Goal: Browse casually: Explore the website without a specific task or goal

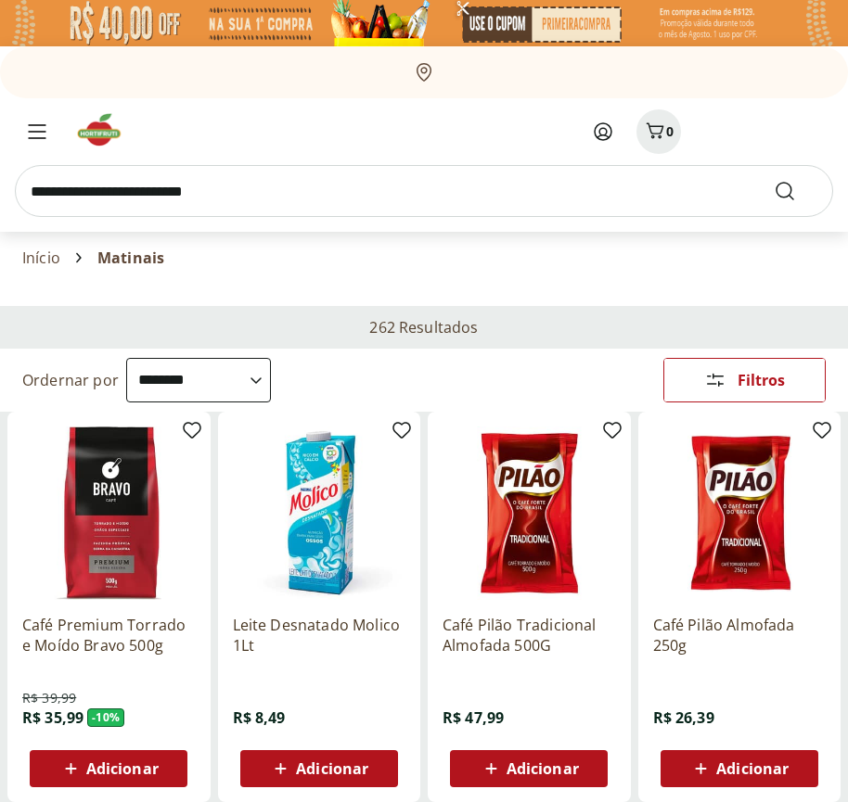
select select "**********"
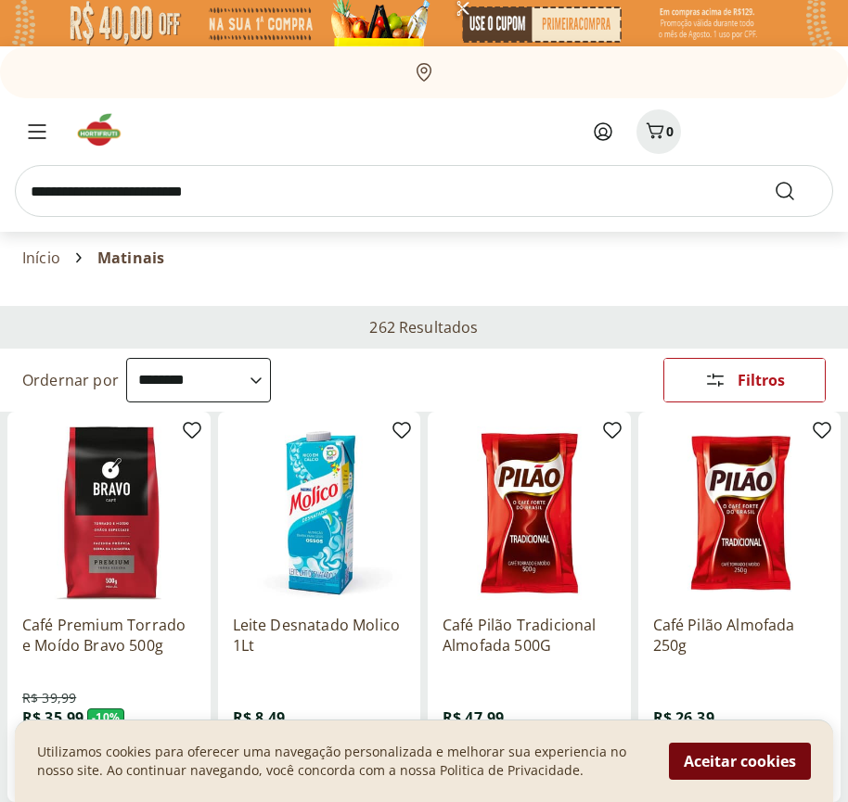
click at [739, 761] on button "Aceitar cookies" at bounding box center [740, 761] width 142 height 37
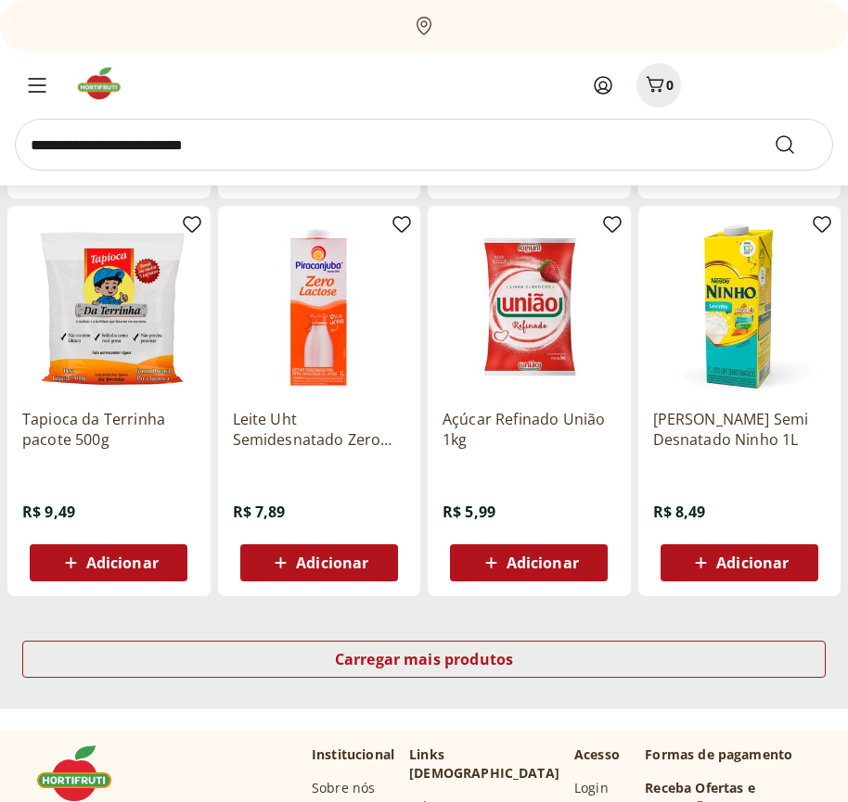
scroll to position [966, 0]
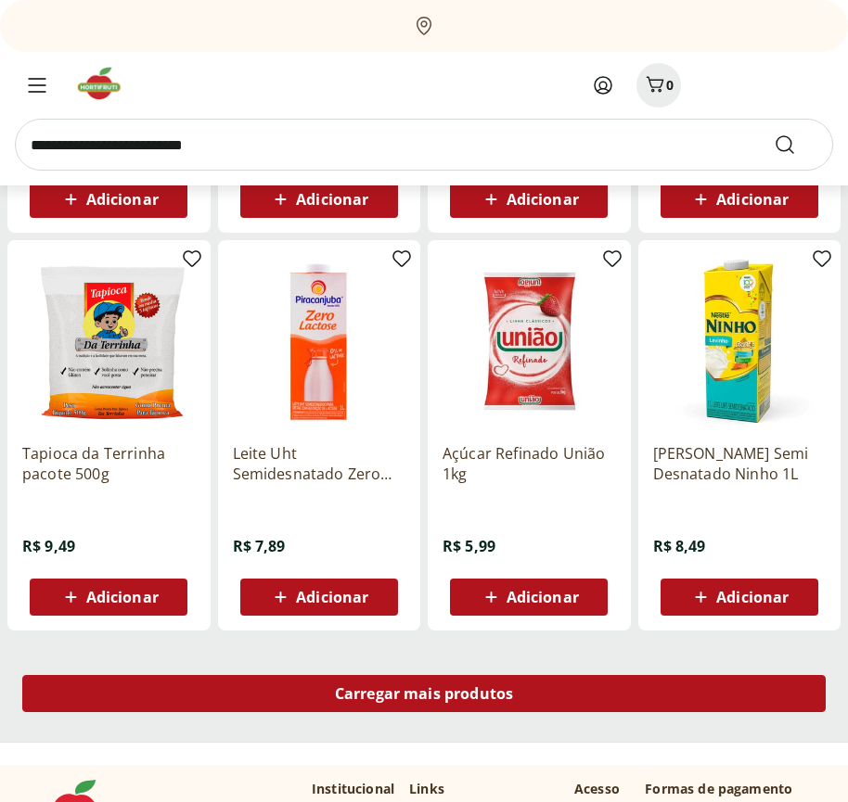
click at [424, 696] on span "Carregar mais produtos" at bounding box center [424, 693] width 179 height 15
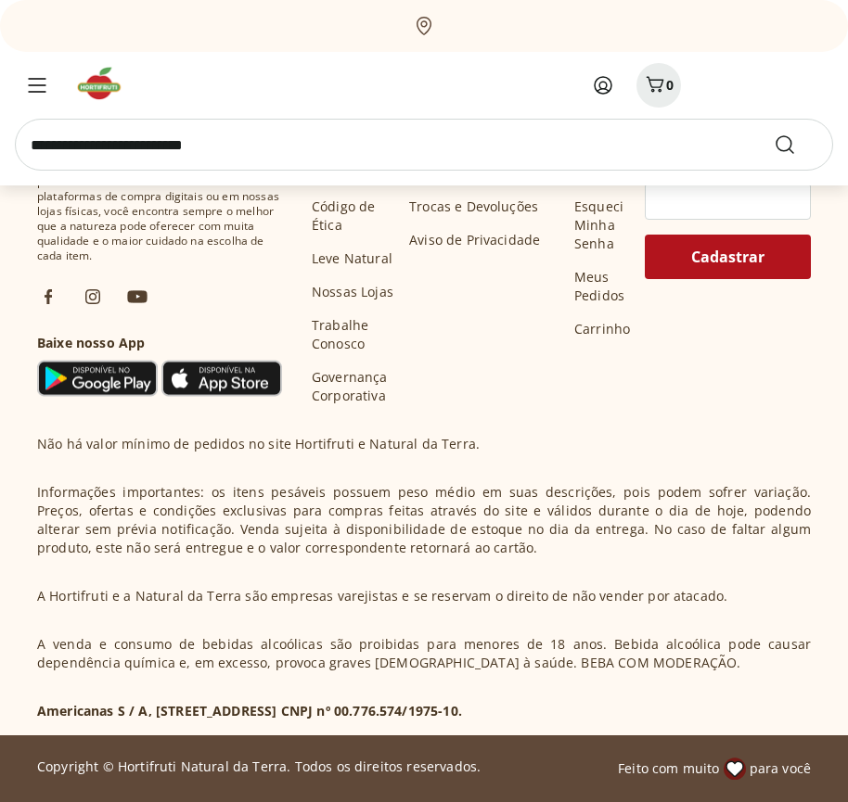
scroll to position [2165, 0]
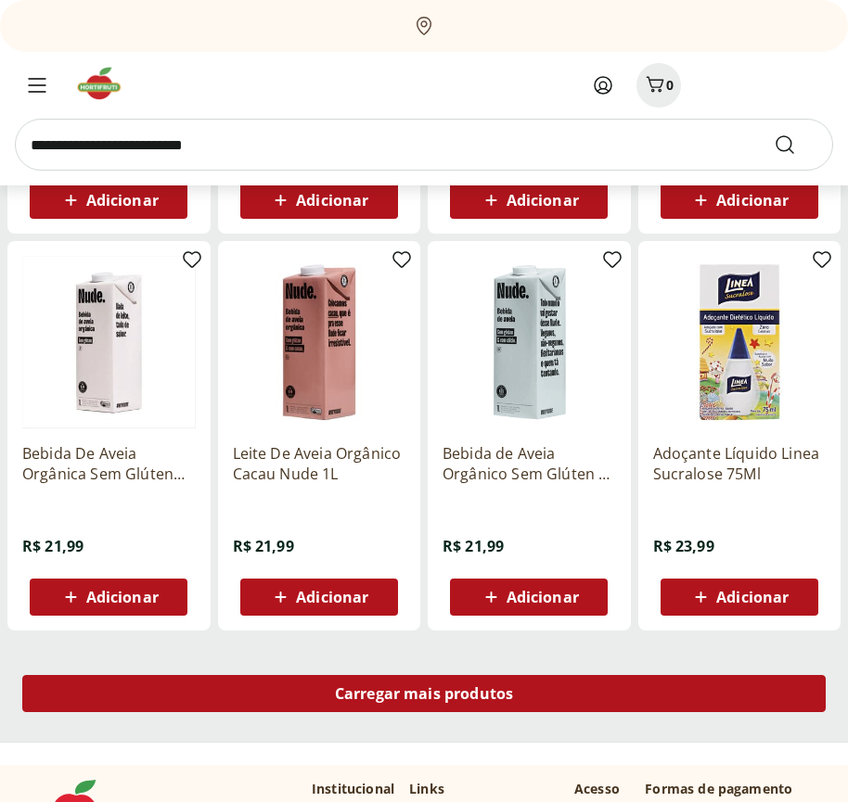
click at [424, 694] on span "Carregar mais produtos" at bounding box center [424, 693] width 179 height 15
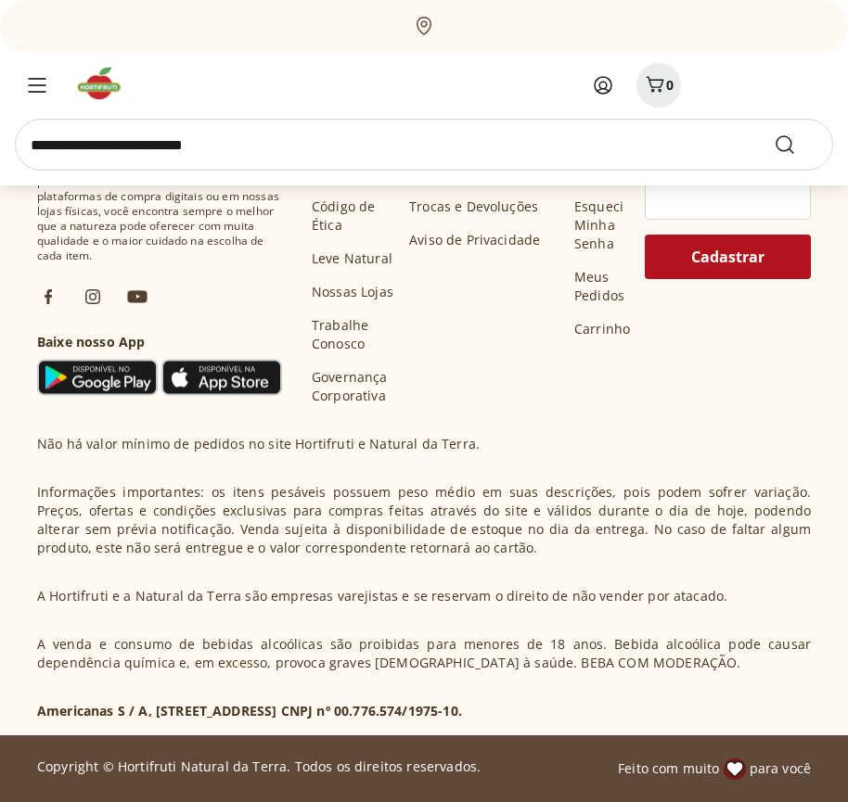
scroll to position [3365, 0]
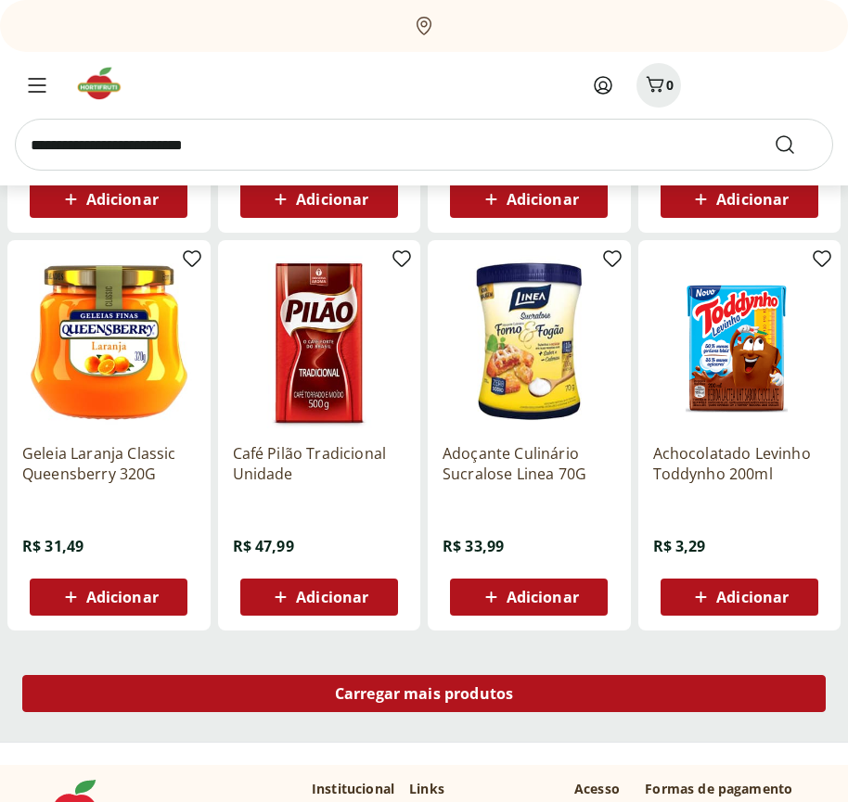
click at [424, 696] on span "Carregar mais produtos" at bounding box center [424, 693] width 179 height 15
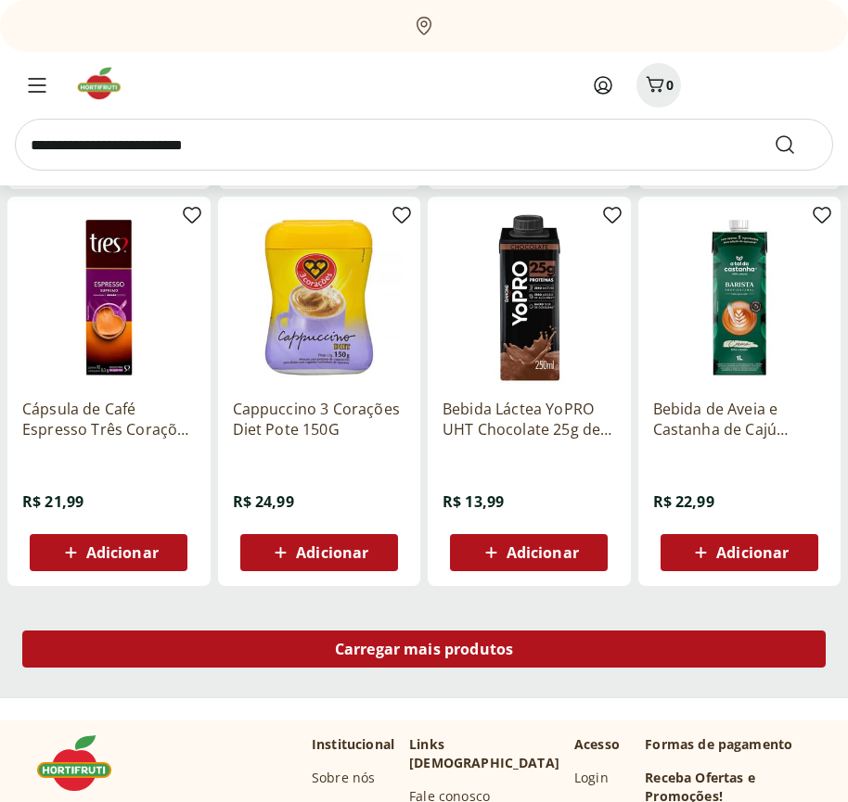
scroll to position [4564, 0]
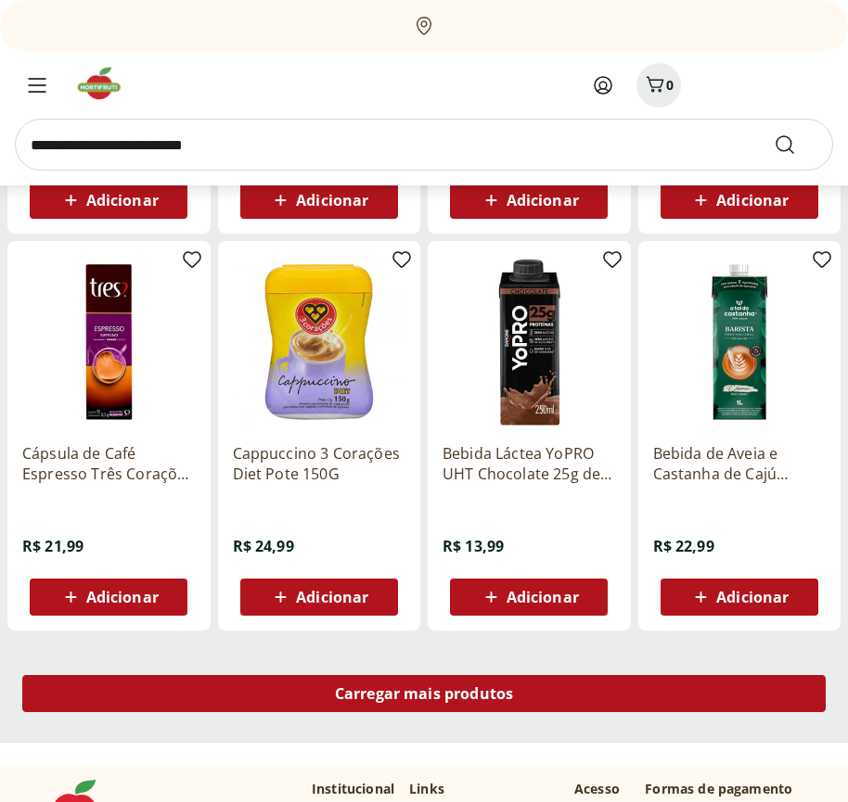
click at [424, 694] on span "Carregar mais produtos" at bounding box center [424, 693] width 179 height 15
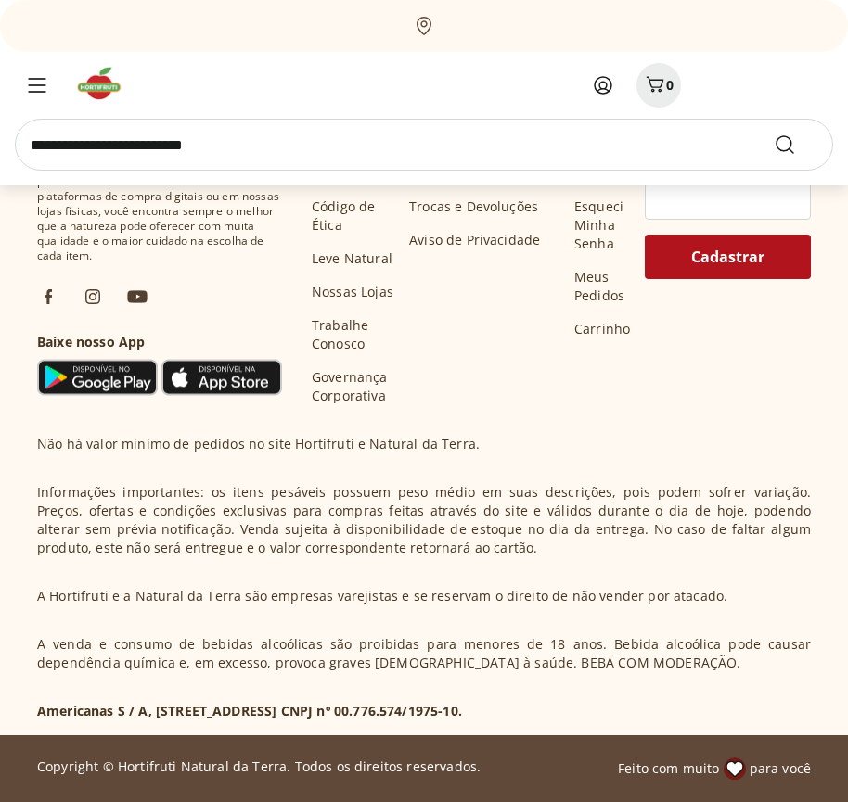
scroll to position [5764, 0]
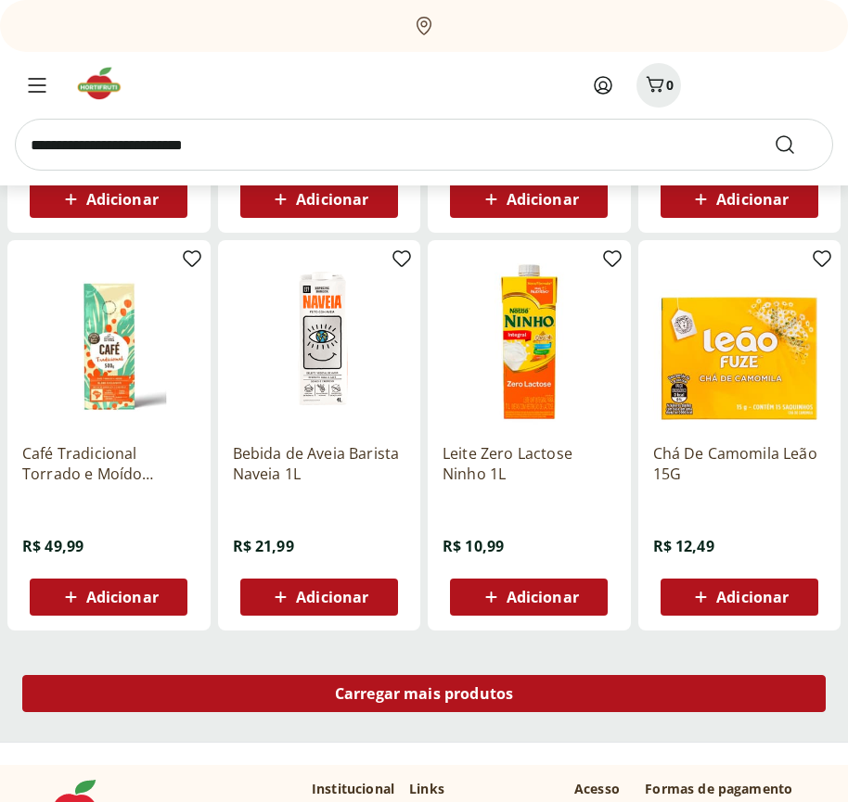
click at [424, 696] on span "Carregar mais produtos" at bounding box center [424, 693] width 179 height 15
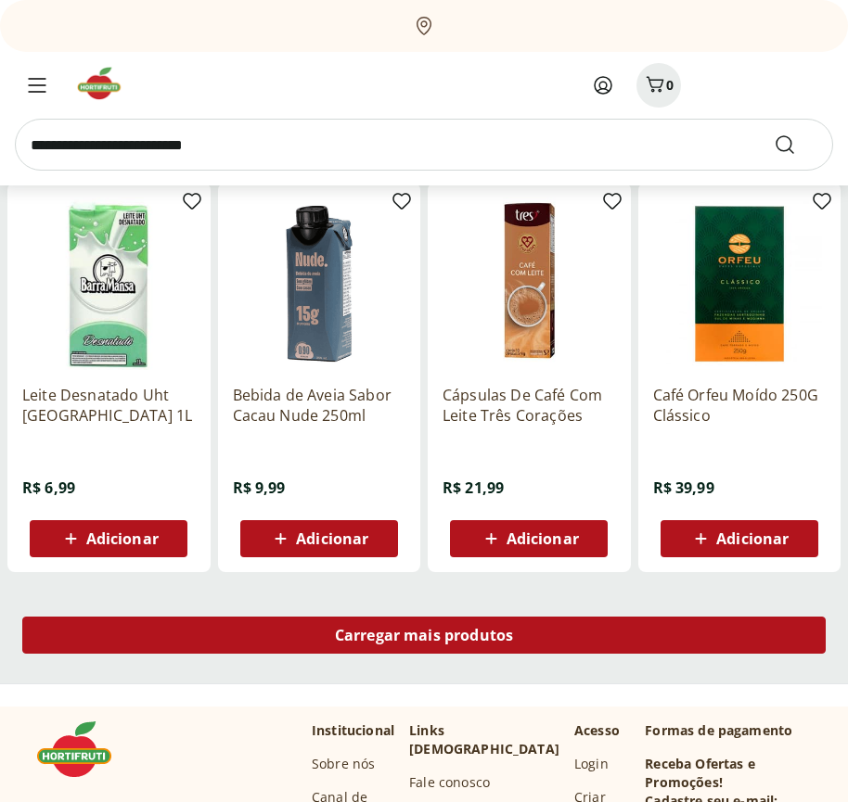
scroll to position [6963, 0]
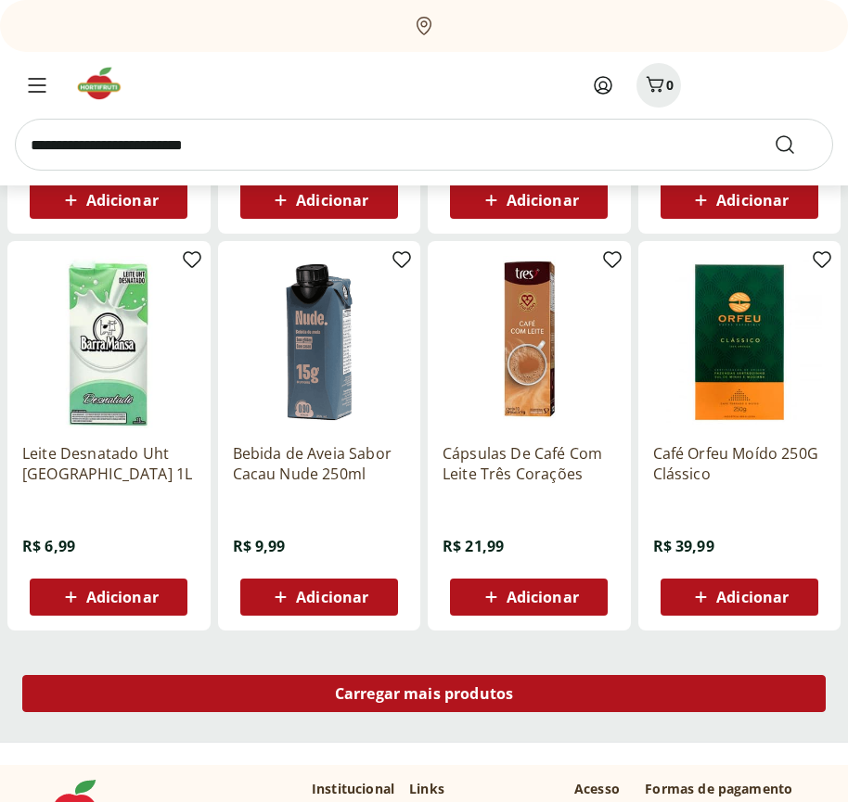
click at [424, 694] on span "Carregar mais produtos" at bounding box center [424, 693] width 179 height 15
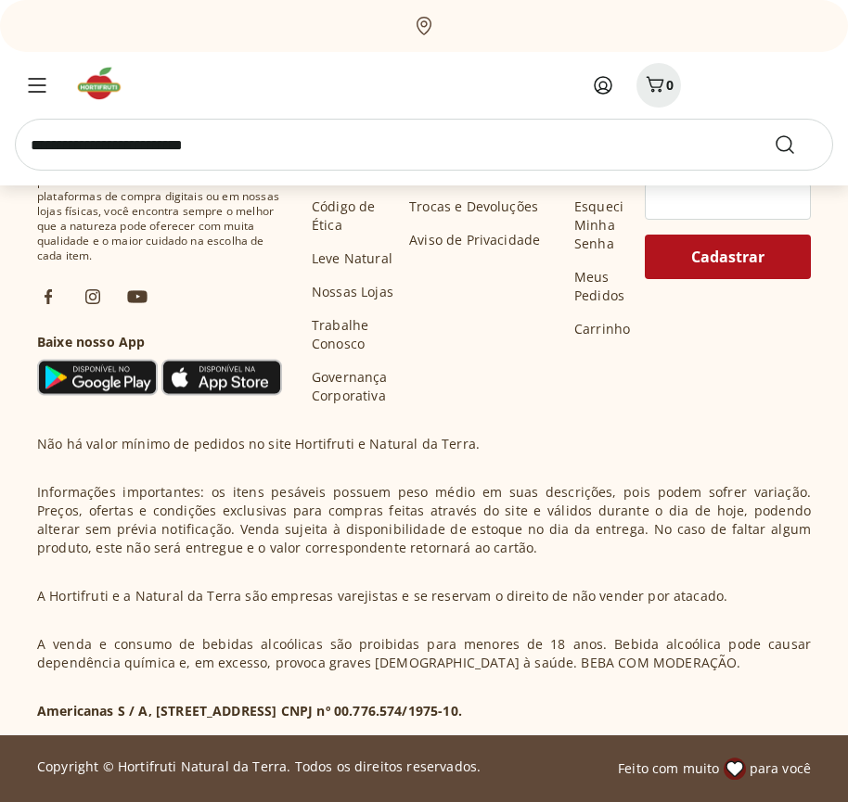
scroll to position [8163, 0]
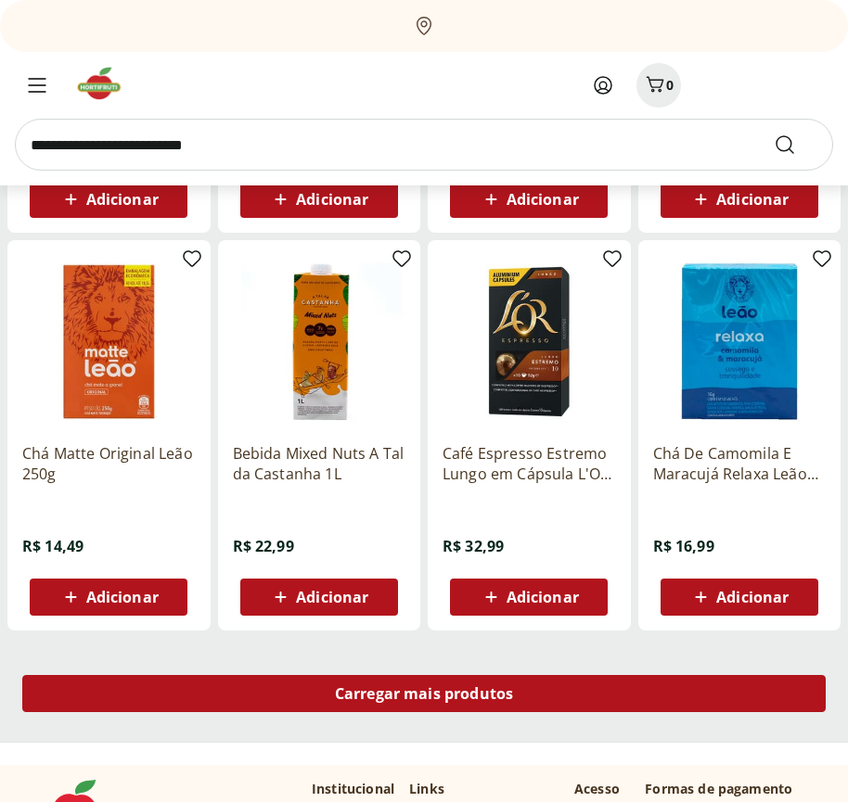
click at [424, 696] on span "Carregar mais produtos" at bounding box center [424, 693] width 179 height 15
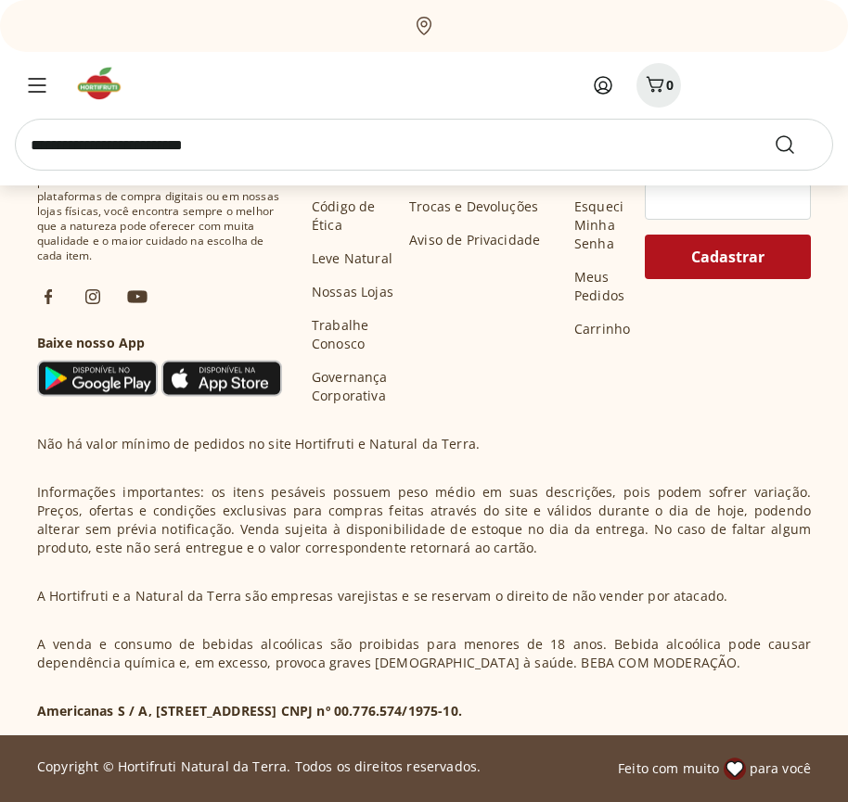
scroll to position [9362, 0]
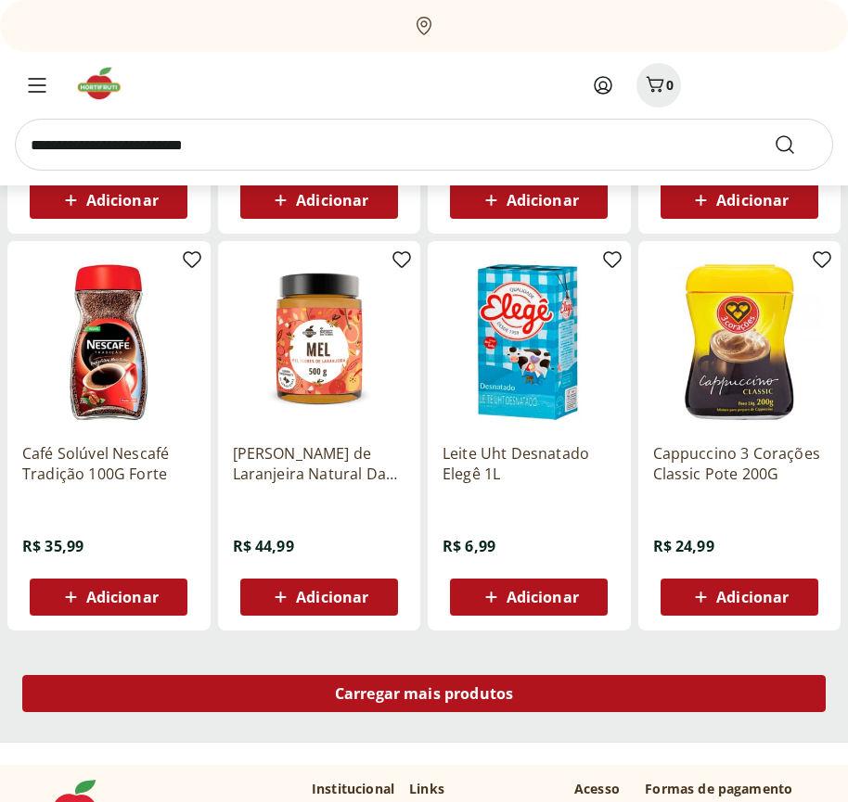
click at [424, 694] on span "Carregar mais produtos" at bounding box center [424, 693] width 179 height 15
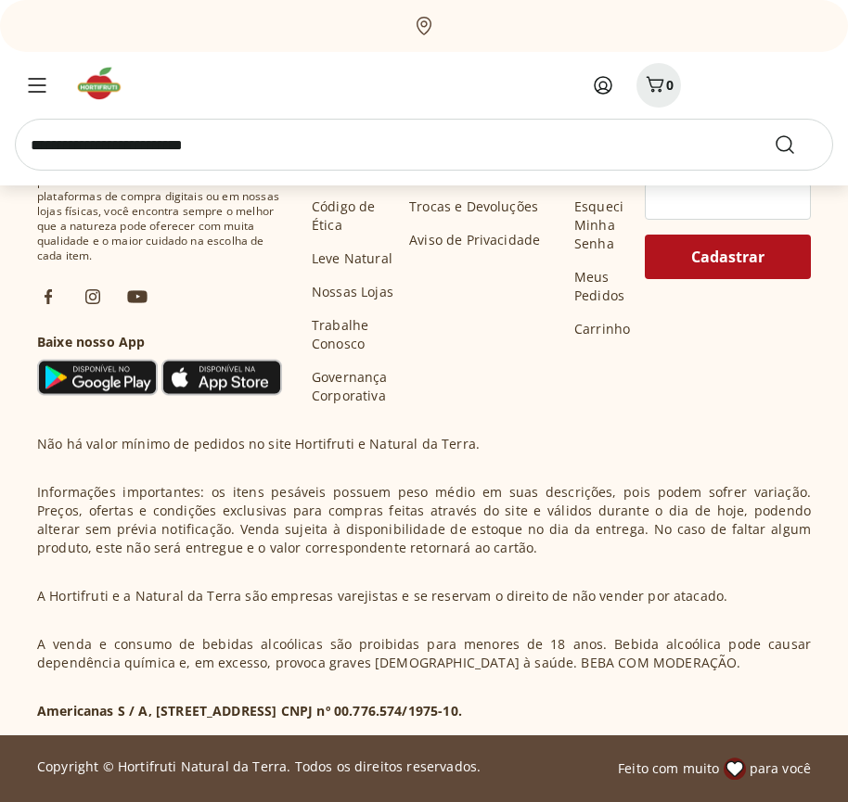
scroll to position [10562, 0]
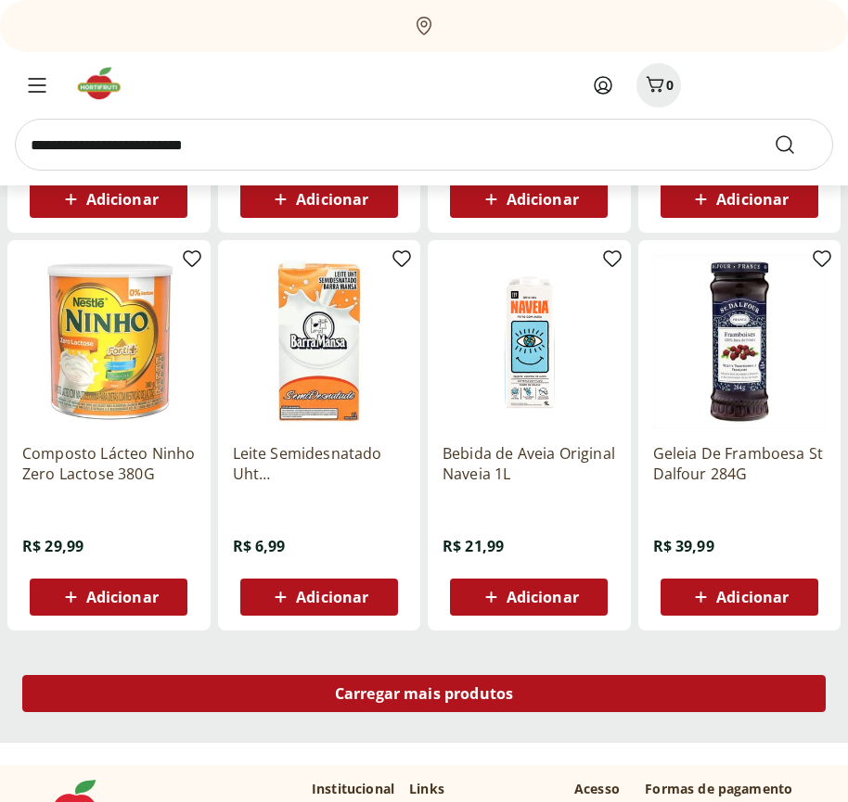
click at [424, 696] on span "Carregar mais produtos" at bounding box center [424, 693] width 179 height 15
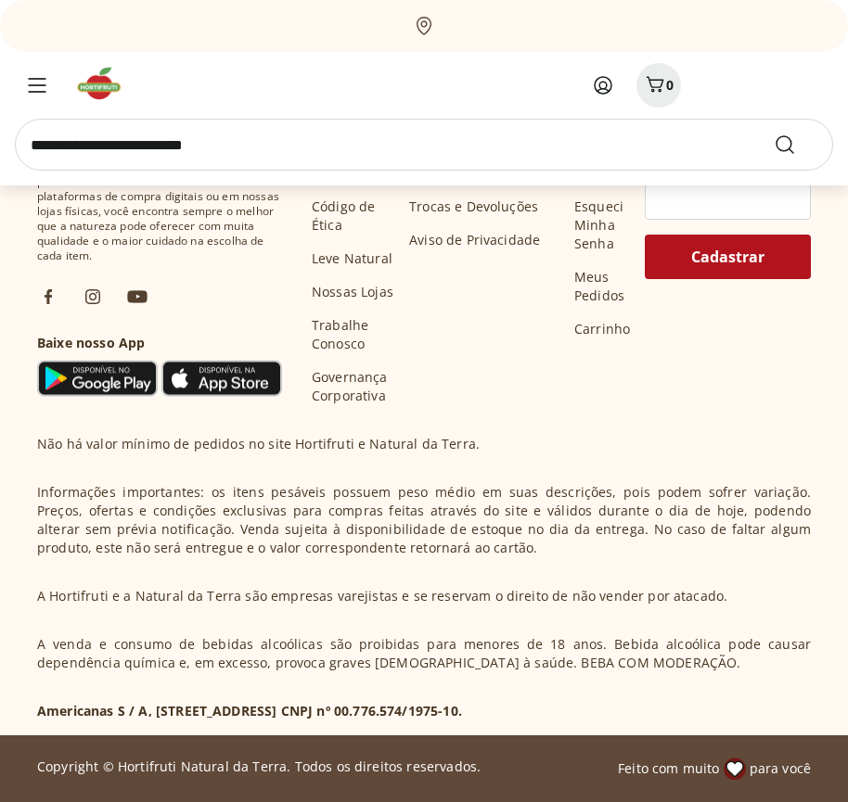
scroll to position [11761, 0]
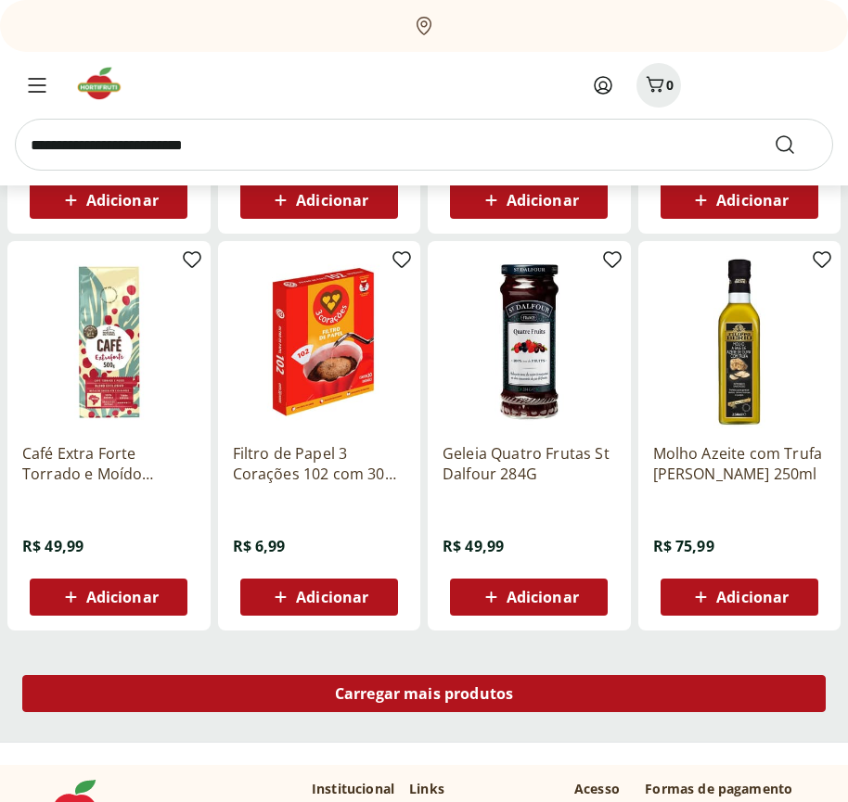
click at [424, 694] on span "Carregar mais produtos" at bounding box center [424, 693] width 179 height 15
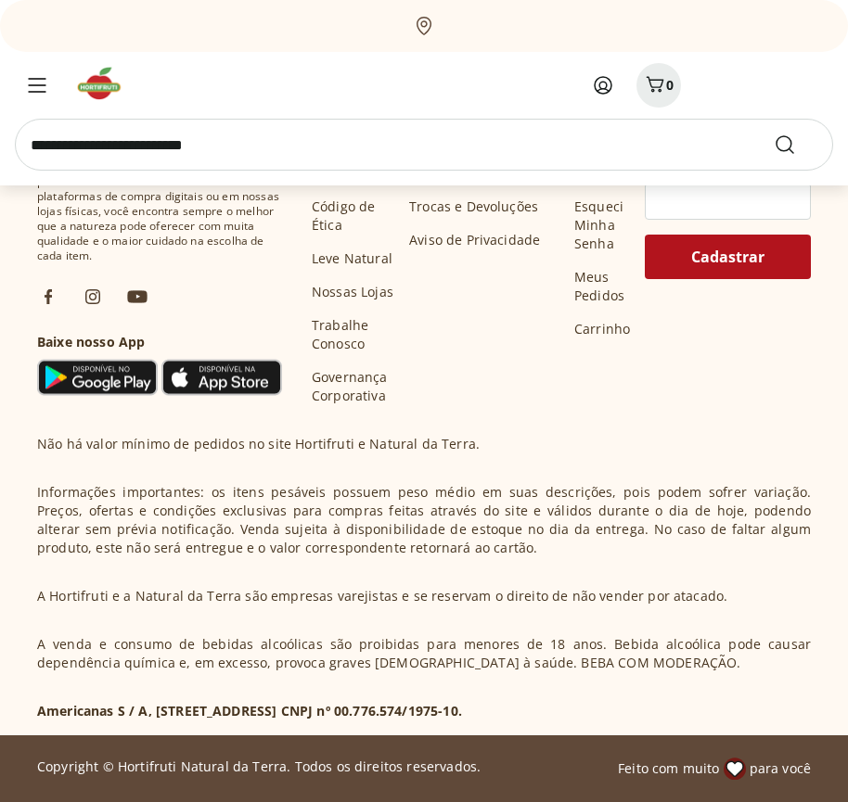
scroll to position [12961, 0]
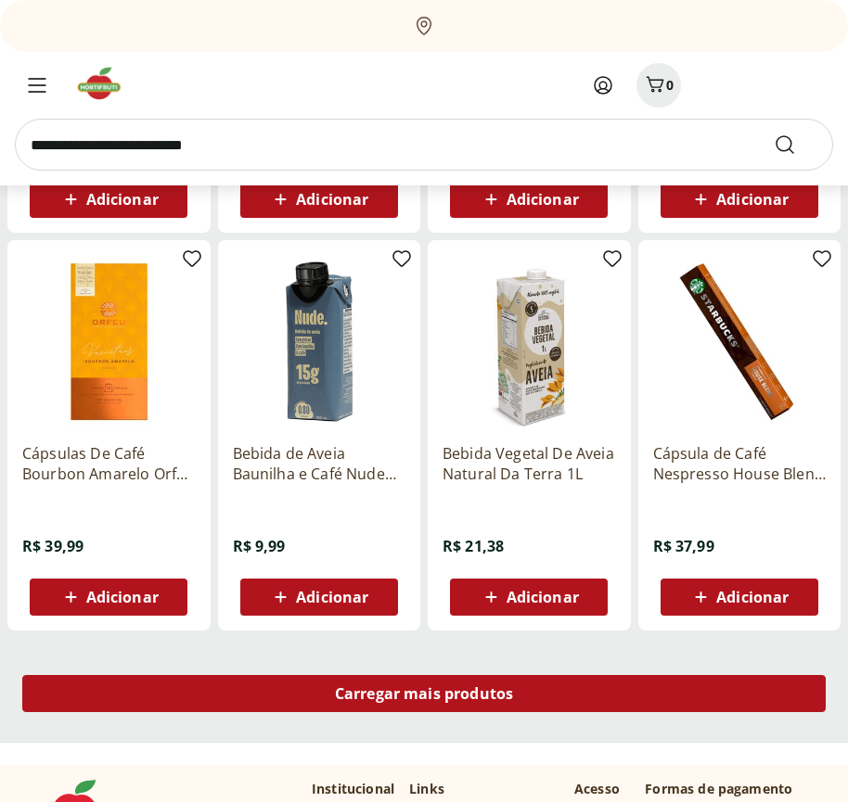
click at [424, 696] on span "Carregar mais produtos" at bounding box center [424, 693] width 179 height 15
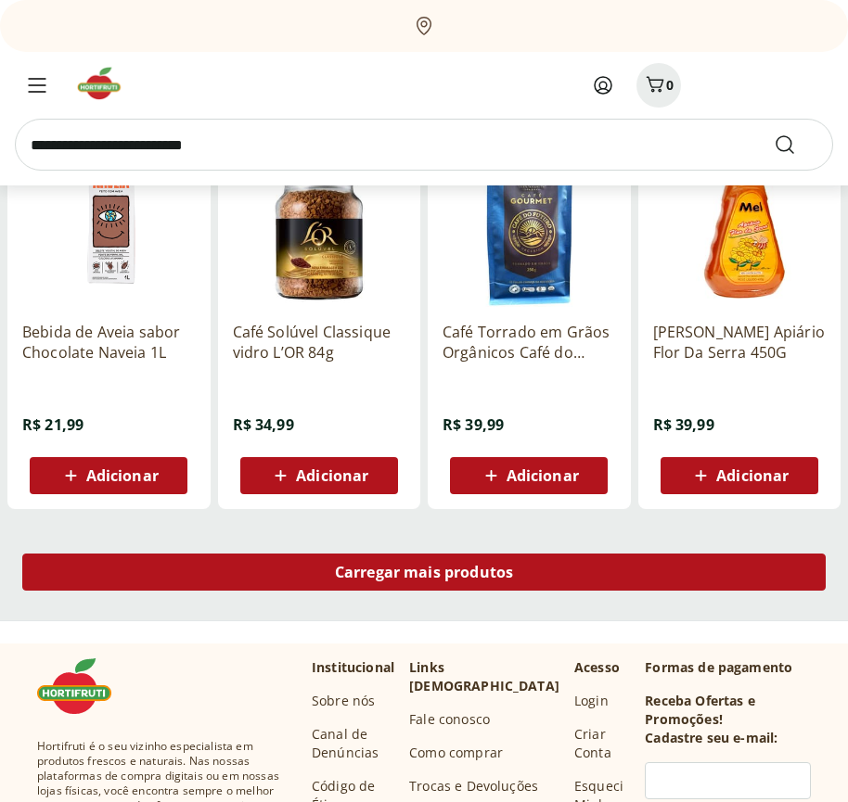
scroll to position [14160, 0]
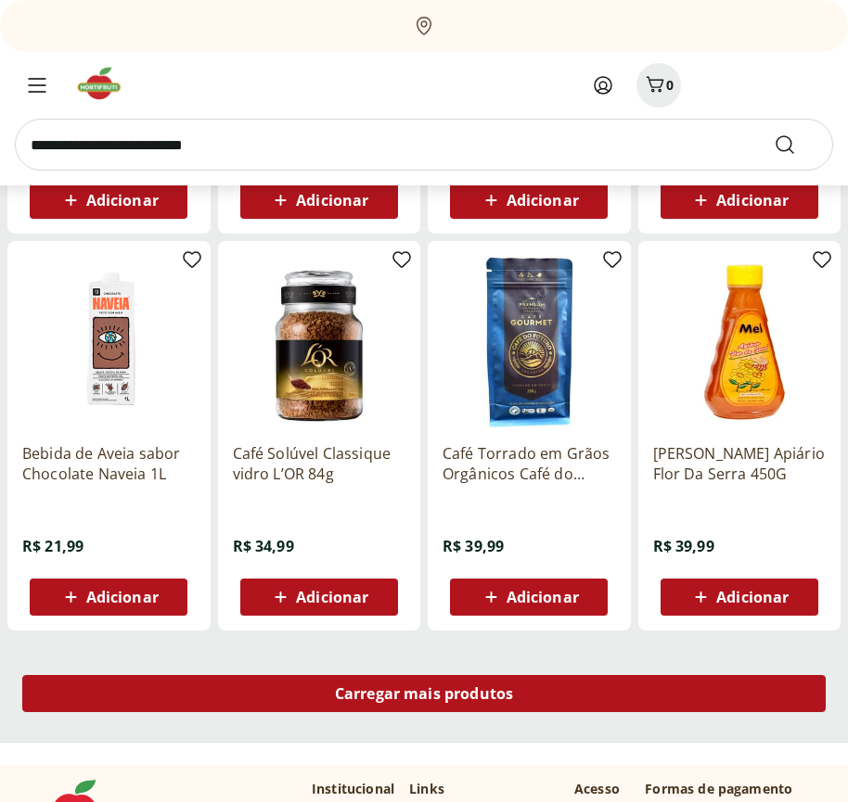
click at [424, 694] on span "Carregar mais produtos" at bounding box center [424, 693] width 179 height 15
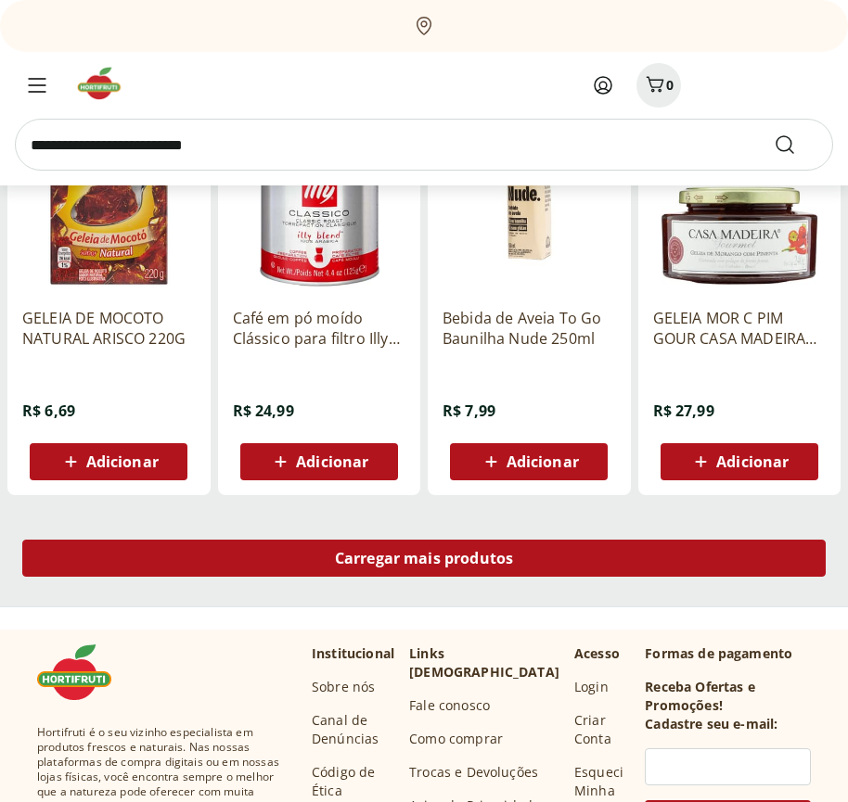
scroll to position [15360, 0]
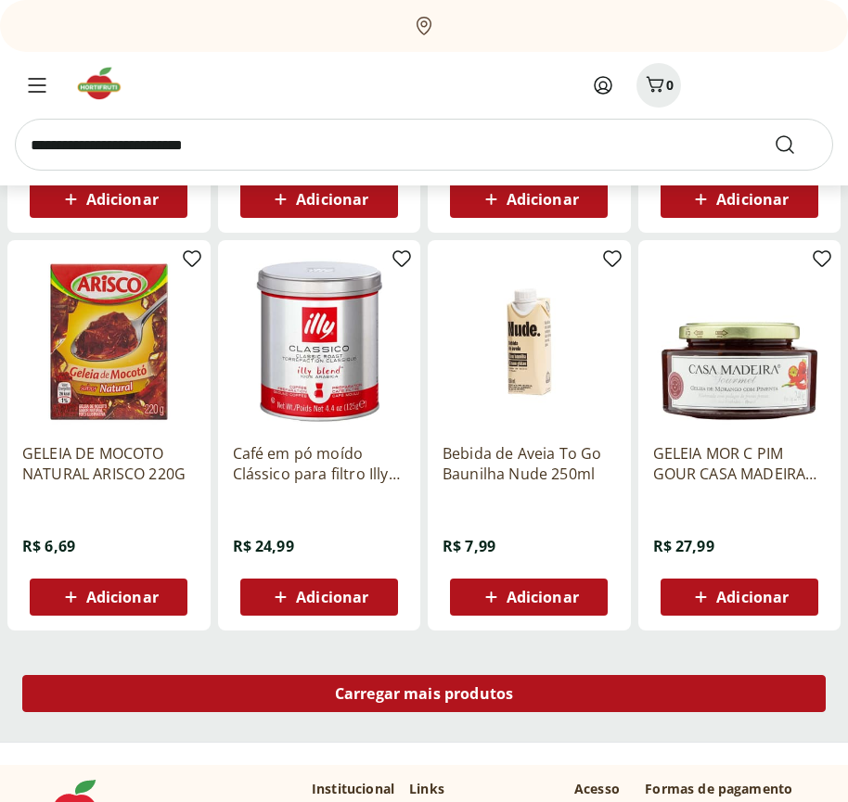
click at [424, 696] on span "Carregar mais produtos" at bounding box center [424, 693] width 179 height 15
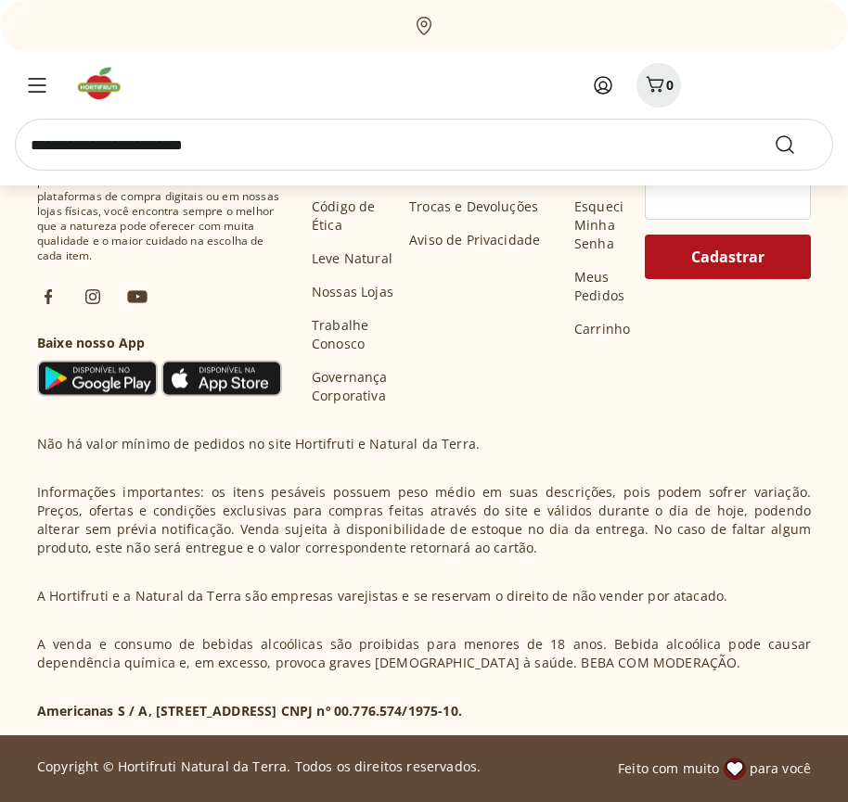
scroll to position [16559, 0]
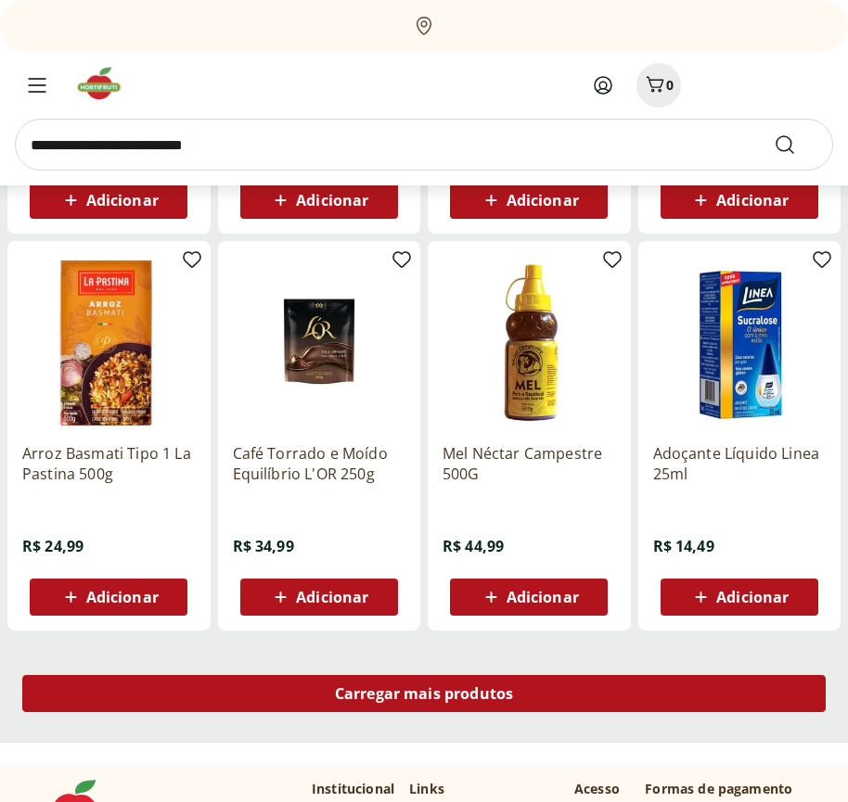
click at [424, 694] on span "Carregar mais produtos" at bounding box center [424, 693] width 179 height 15
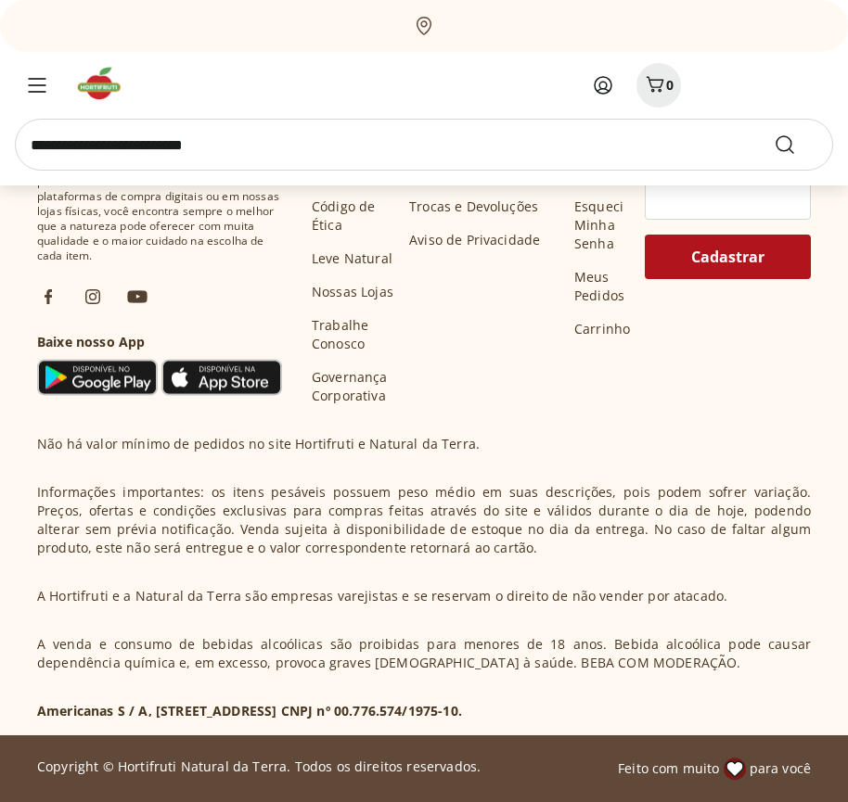
scroll to position [17759, 0]
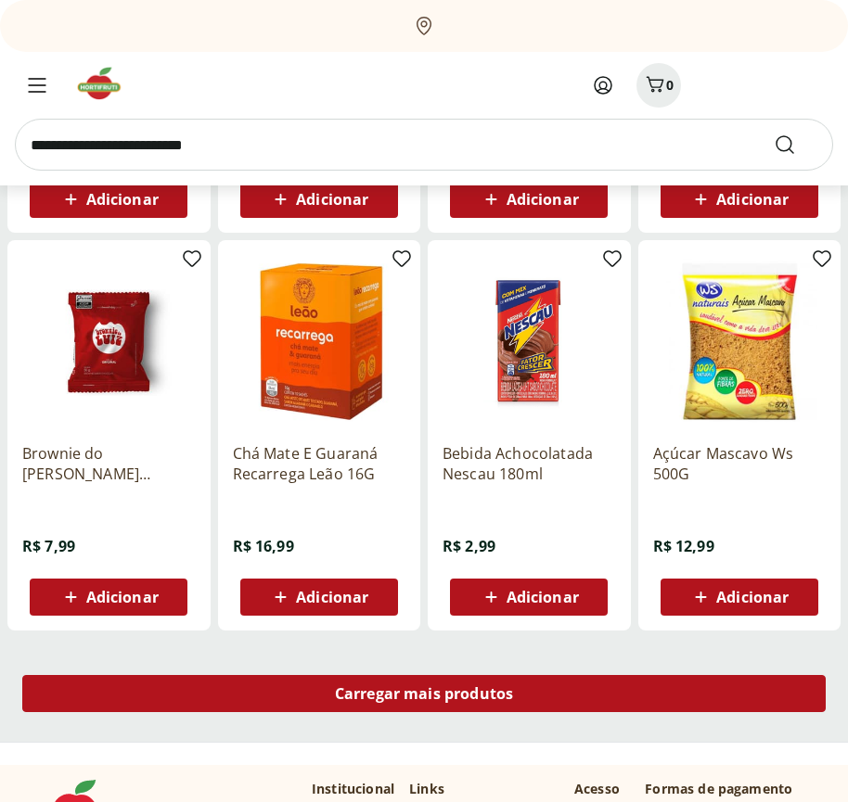
click at [424, 696] on span "Carregar mais produtos" at bounding box center [424, 693] width 179 height 15
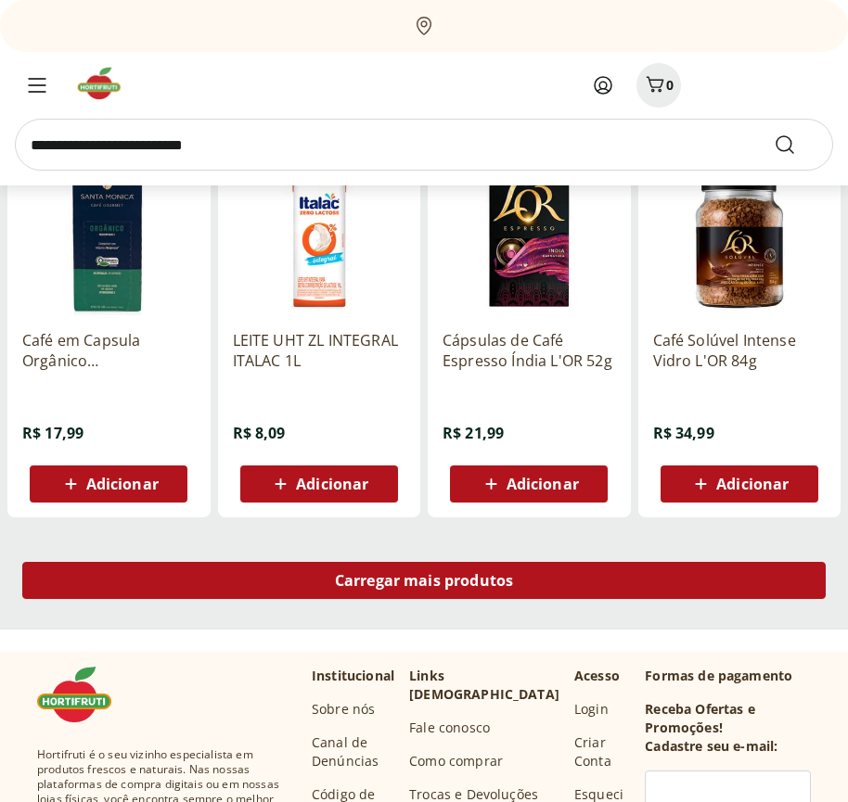
scroll to position [18958, 0]
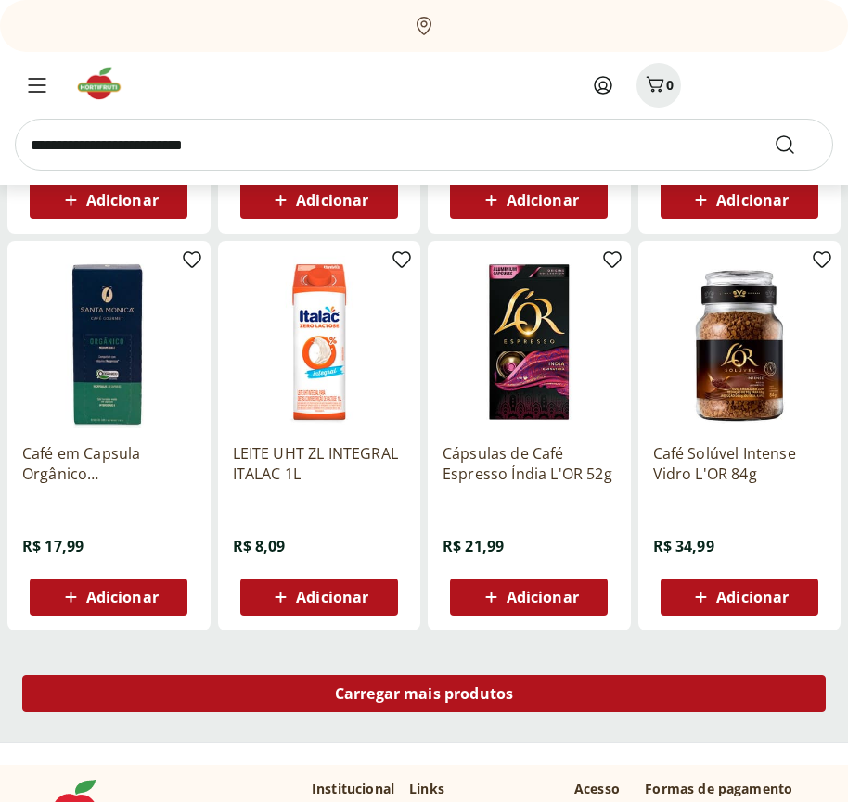
click at [424, 694] on span "Carregar mais produtos" at bounding box center [424, 693] width 179 height 15
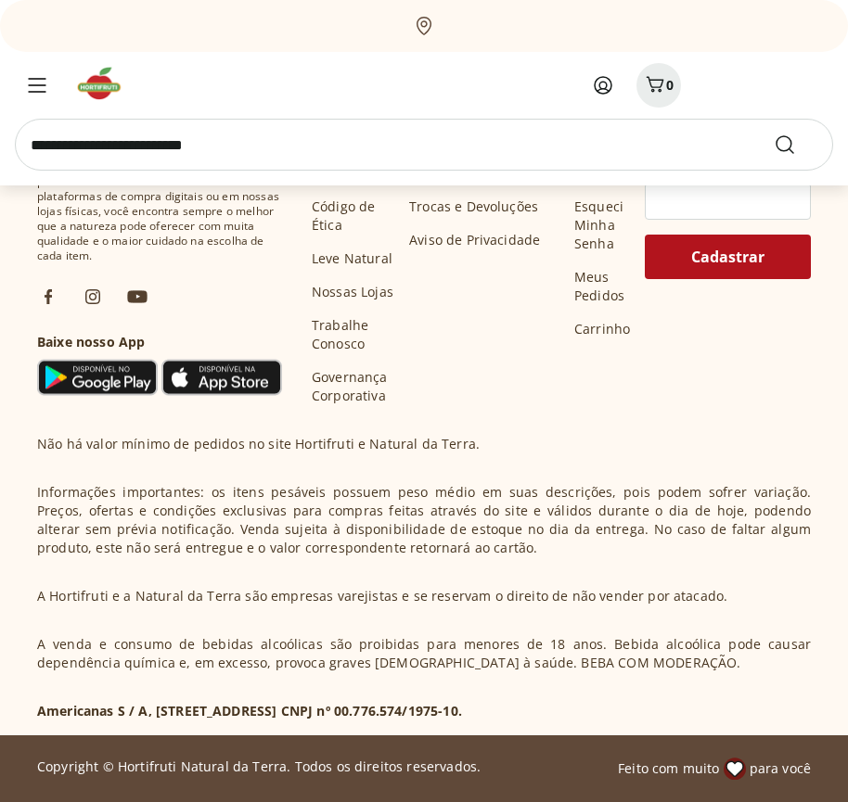
scroll to position [20158, 0]
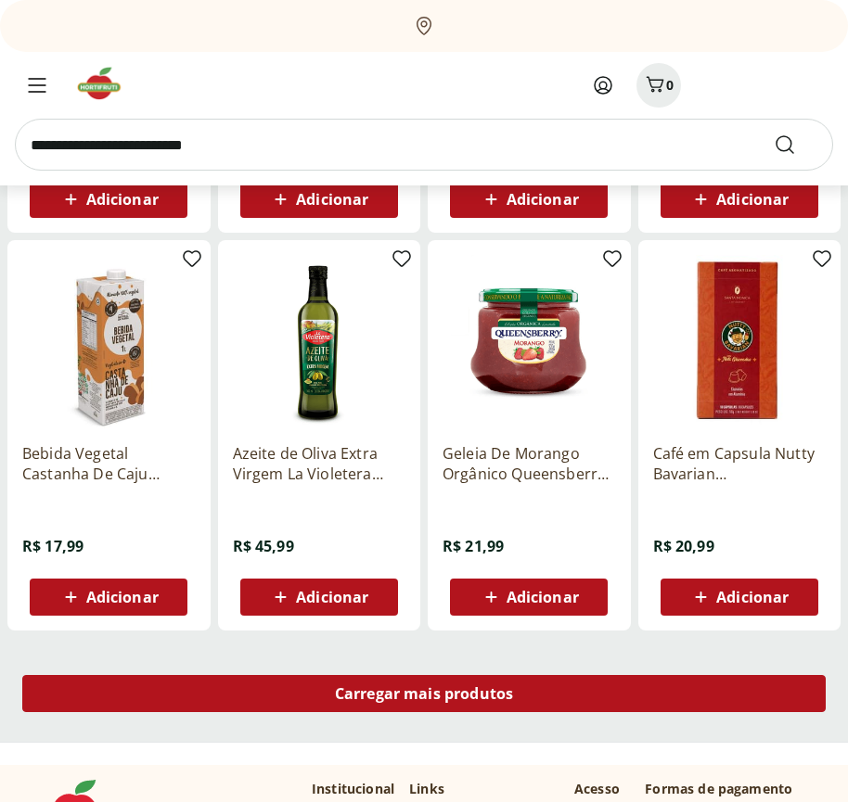
click at [424, 696] on span "Carregar mais produtos" at bounding box center [424, 693] width 179 height 15
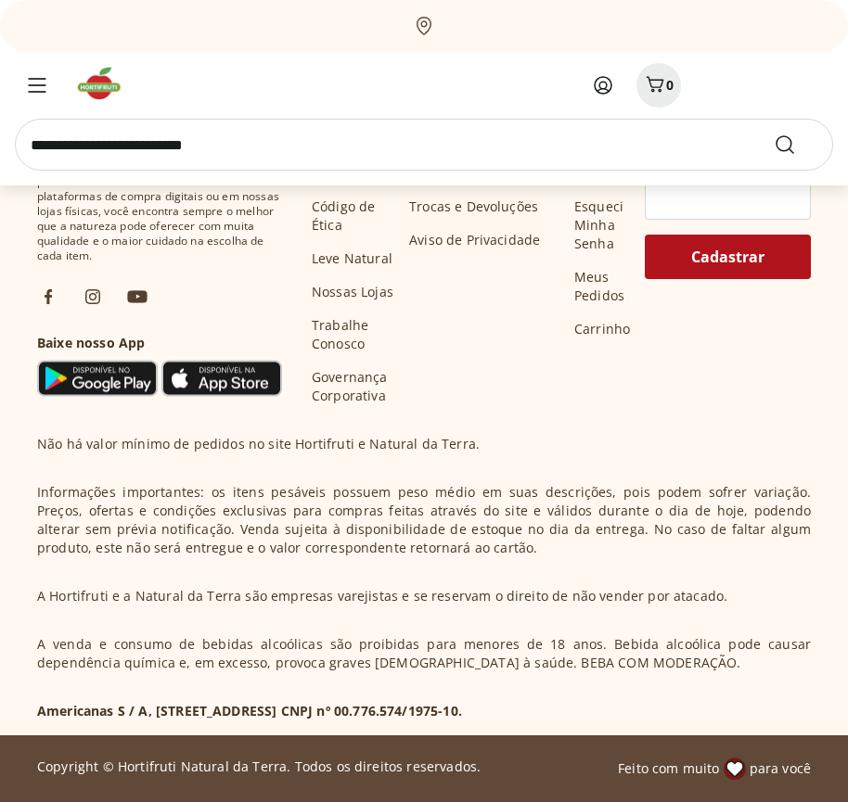
scroll to position [21357, 0]
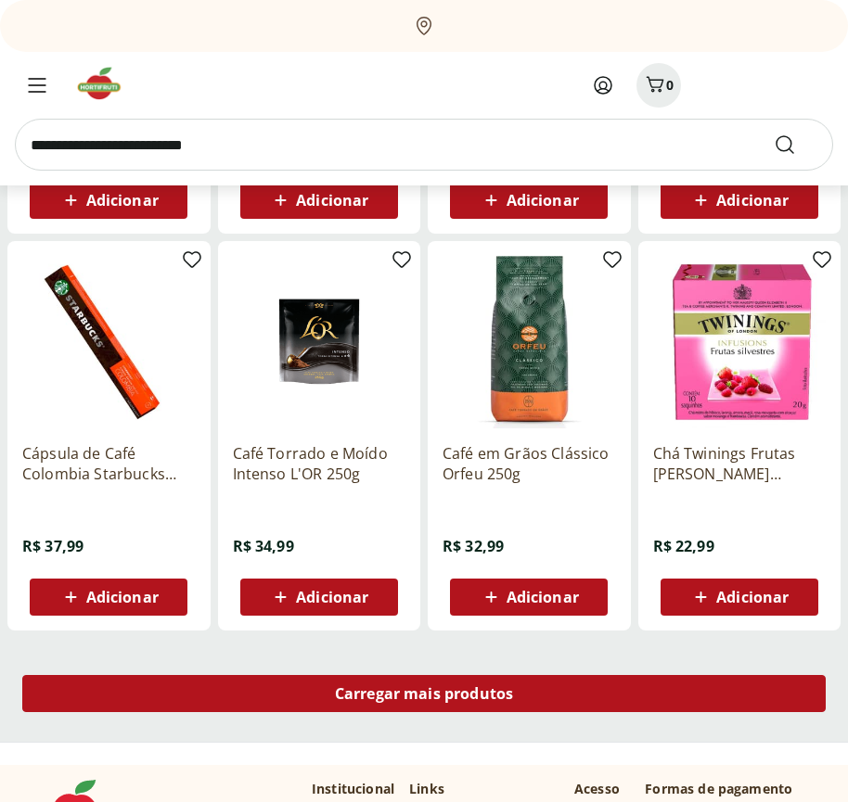
click at [424, 694] on span "Carregar mais produtos" at bounding box center [424, 693] width 179 height 15
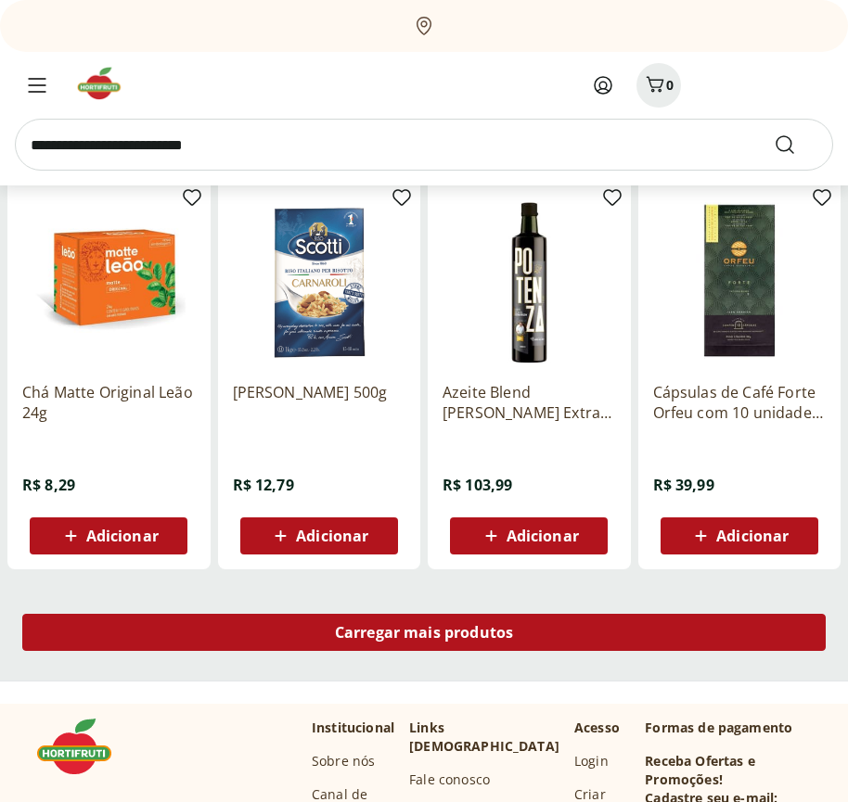
scroll to position [22556, 0]
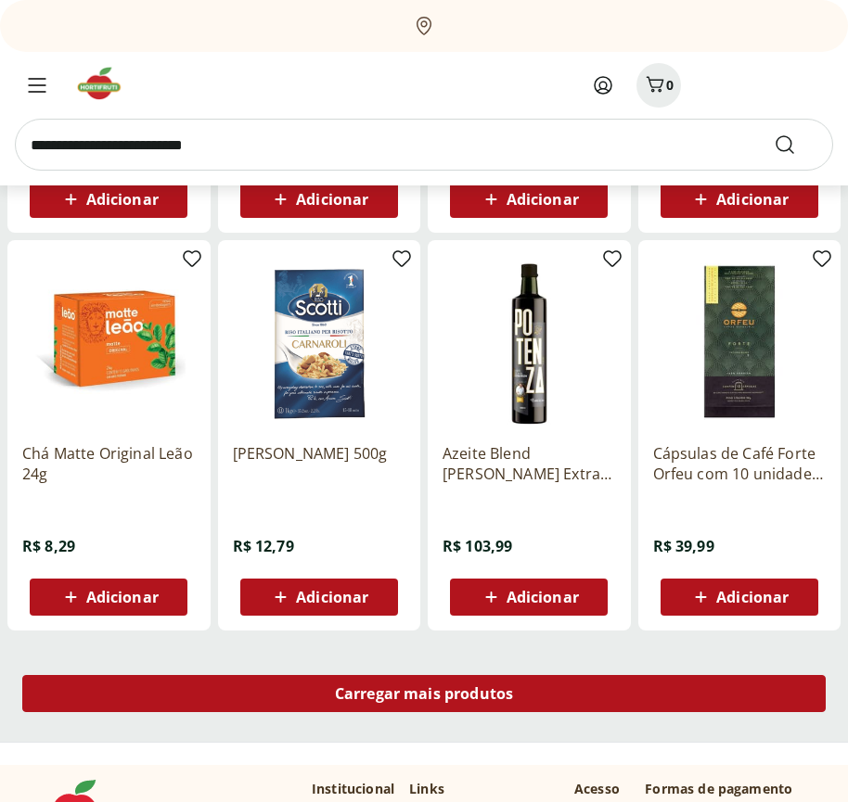
click at [424, 696] on span "Carregar mais produtos" at bounding box center [424, 693] width 179 height 15
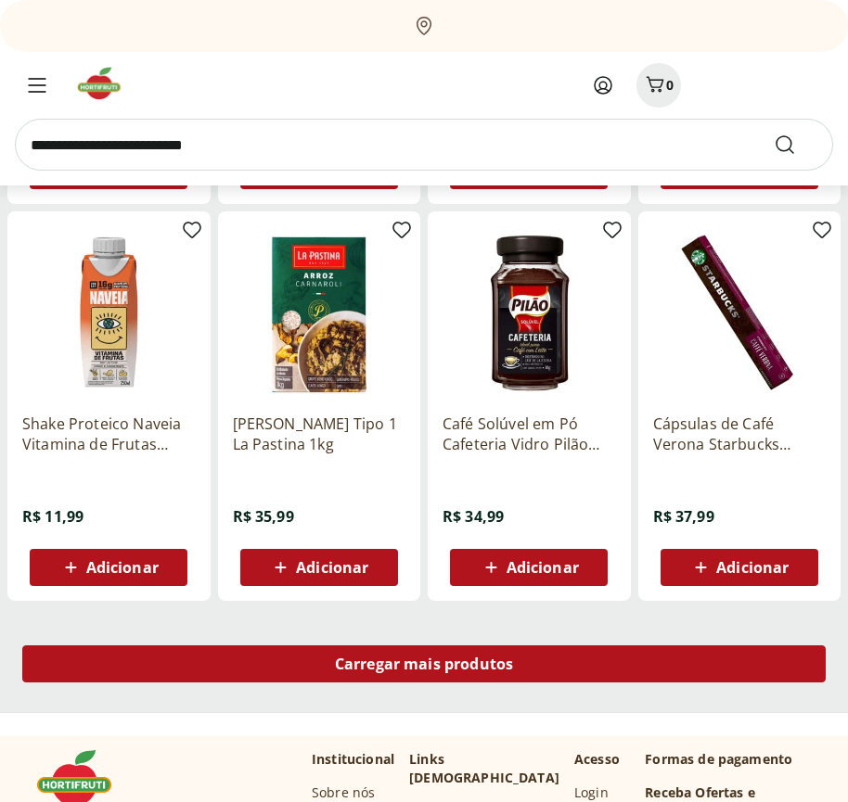
scroll to position [23755, 0]
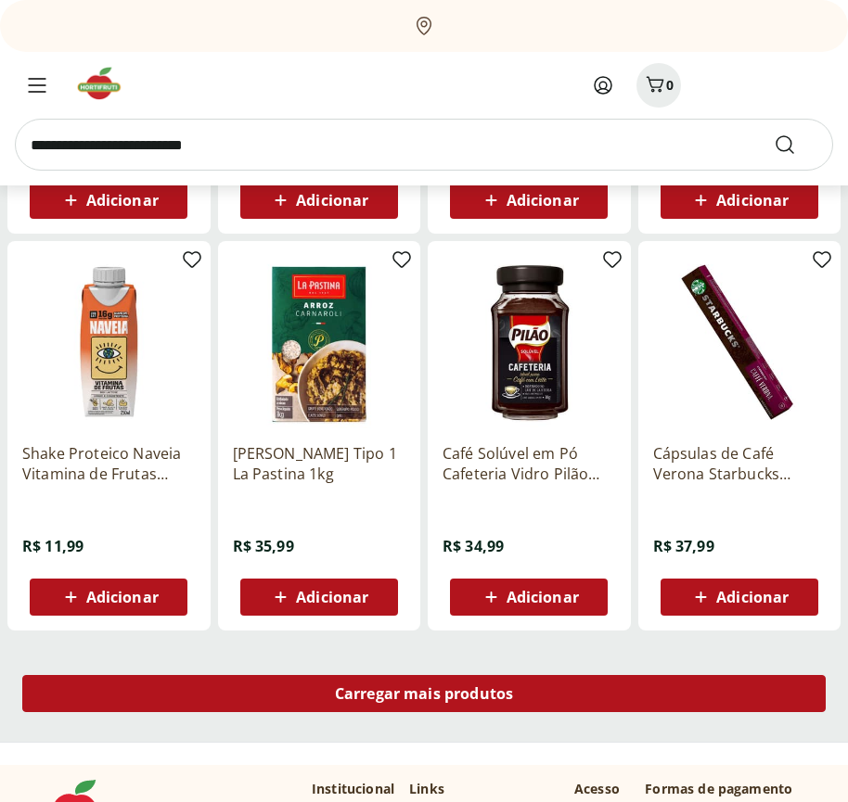
click at [424, 694] on span "Carregar mais produtos" at bounding box center [424, 693] width 179 height 15
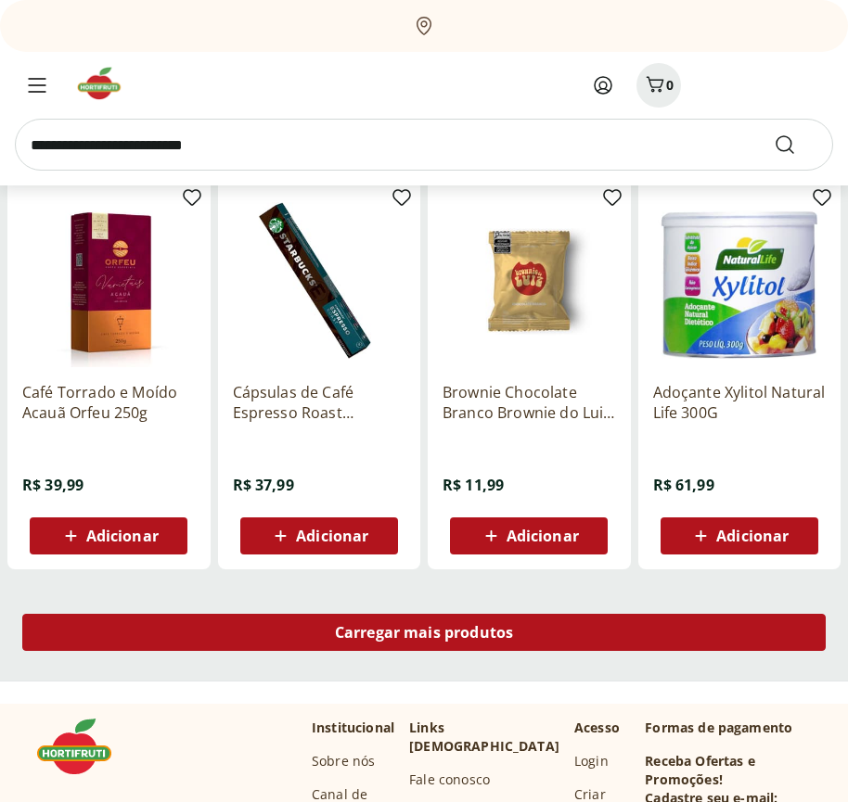
scroll to position [24955, 0]
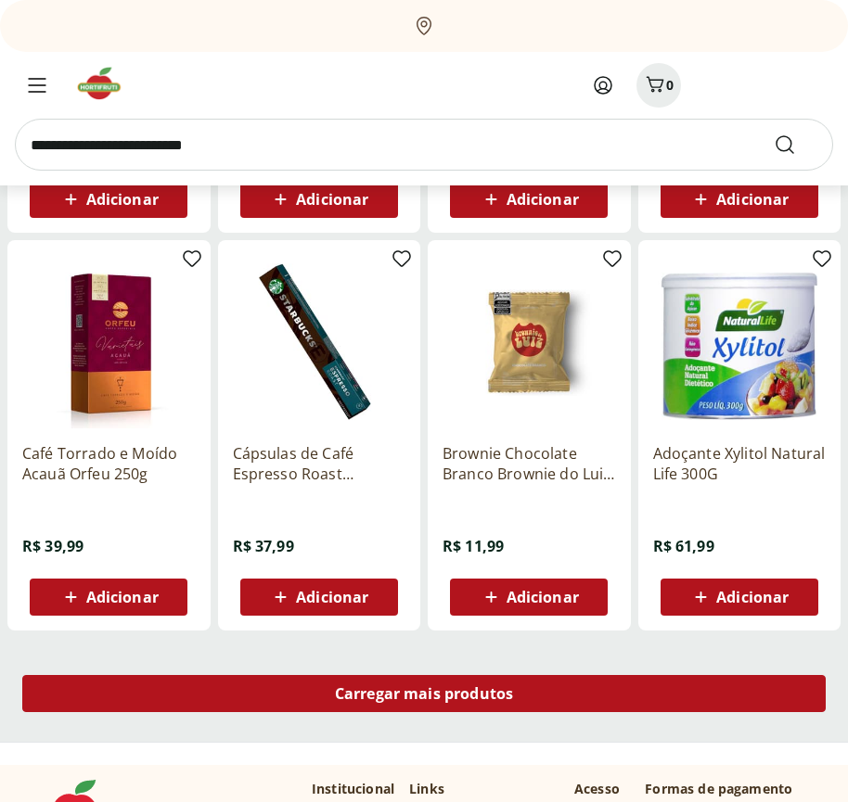
click at [424, 696] on span "Carregar mais produtos" at bounding box center [424, 693] width 179 height 15
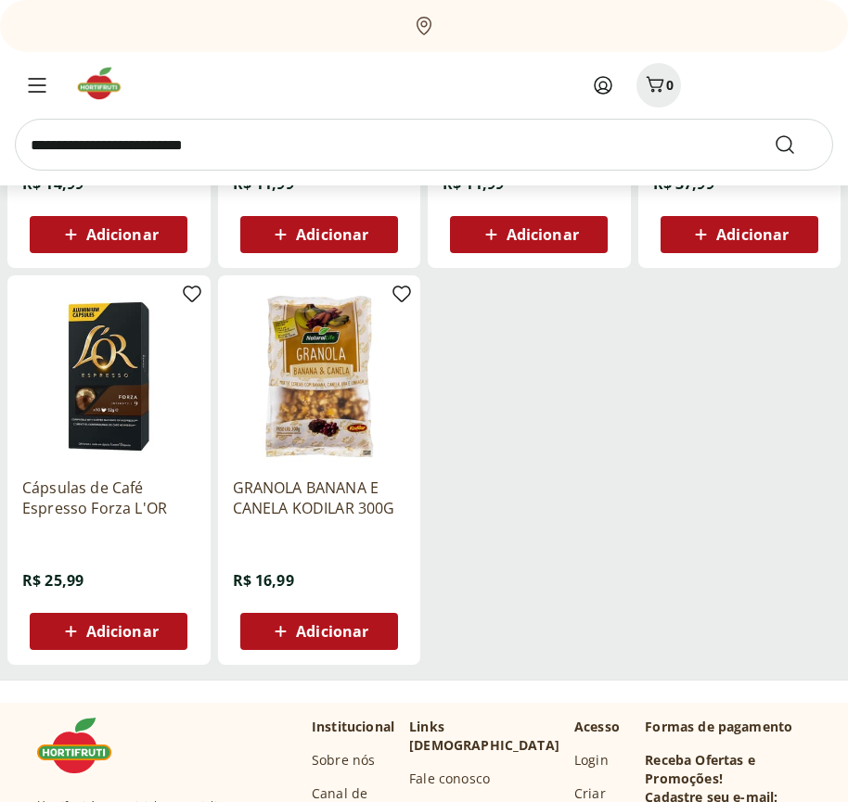
scroll to position [26058, 0]
